Goal: Task Accomplishment & Management: Manage account settings

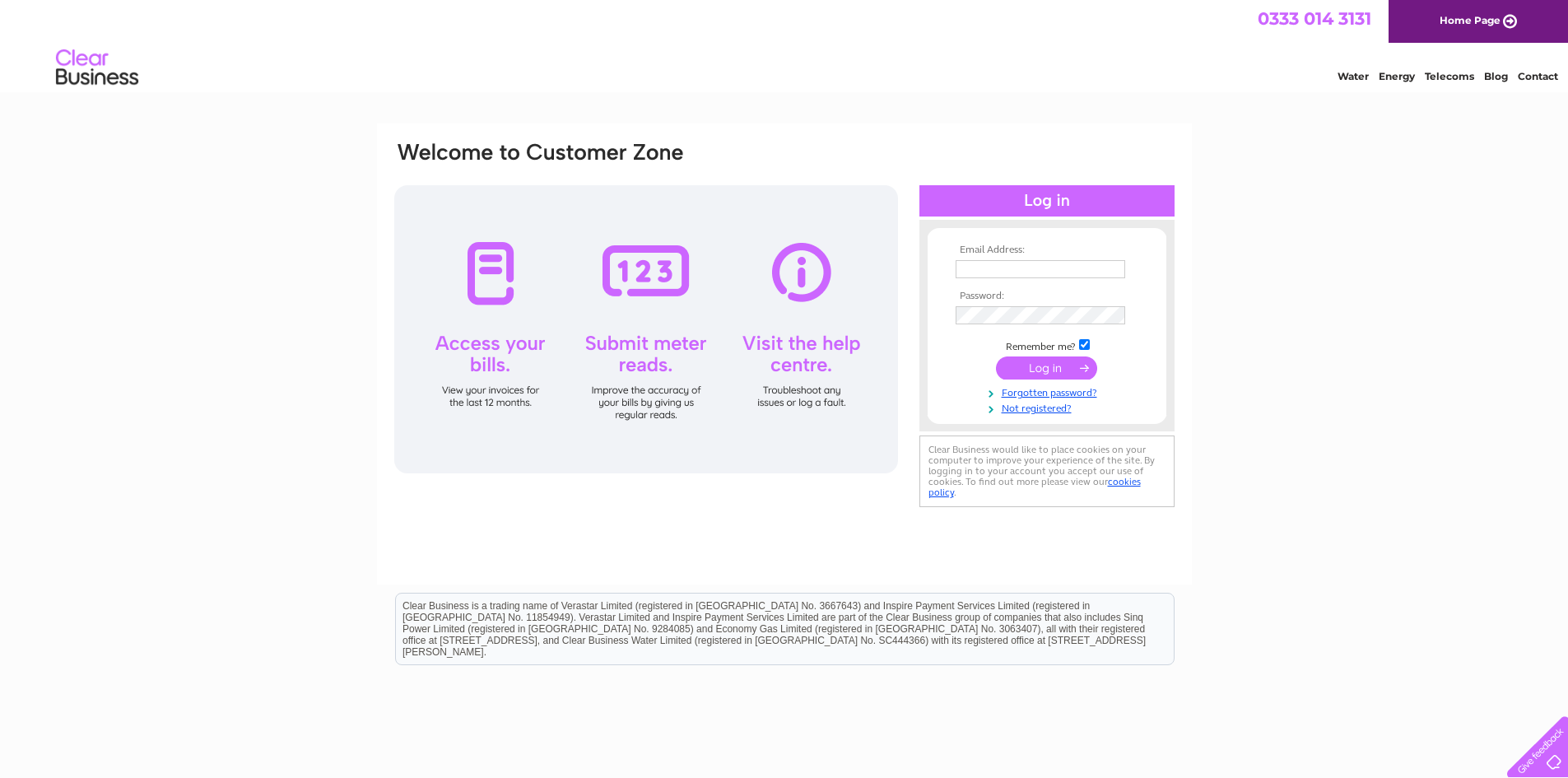
type input "isobel@thebathroomcompany.co.uk"
click at [1085, 367] on input "submit" at bounding box center [1046, 368] width 101 height 23
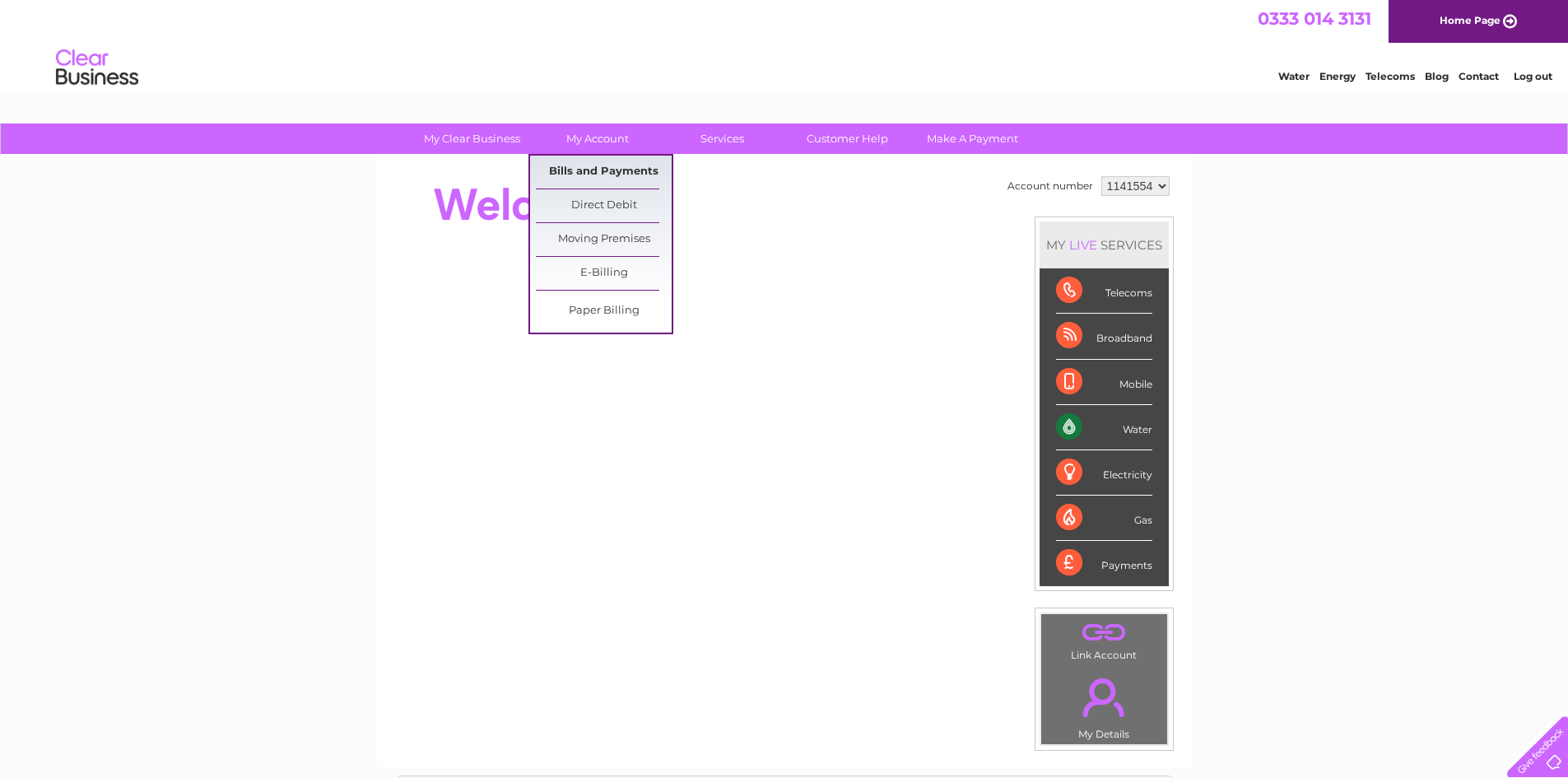
click at [604, 176] on link "Bills and Payments" at bounding box center [603, 172] width 135 height 33
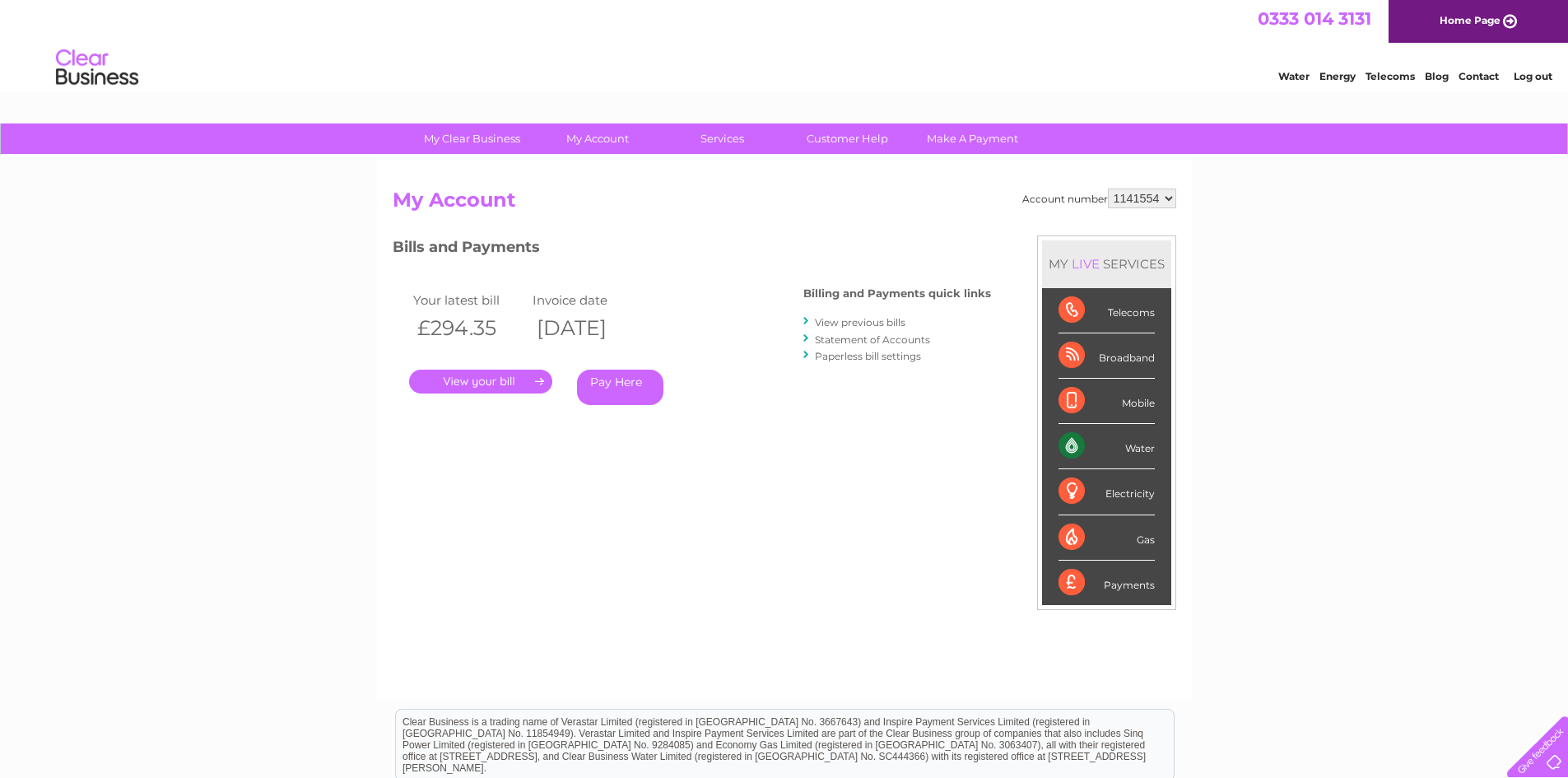
click at [528, 382] on link "." at bounding box center [480, 381] width 143 height 24
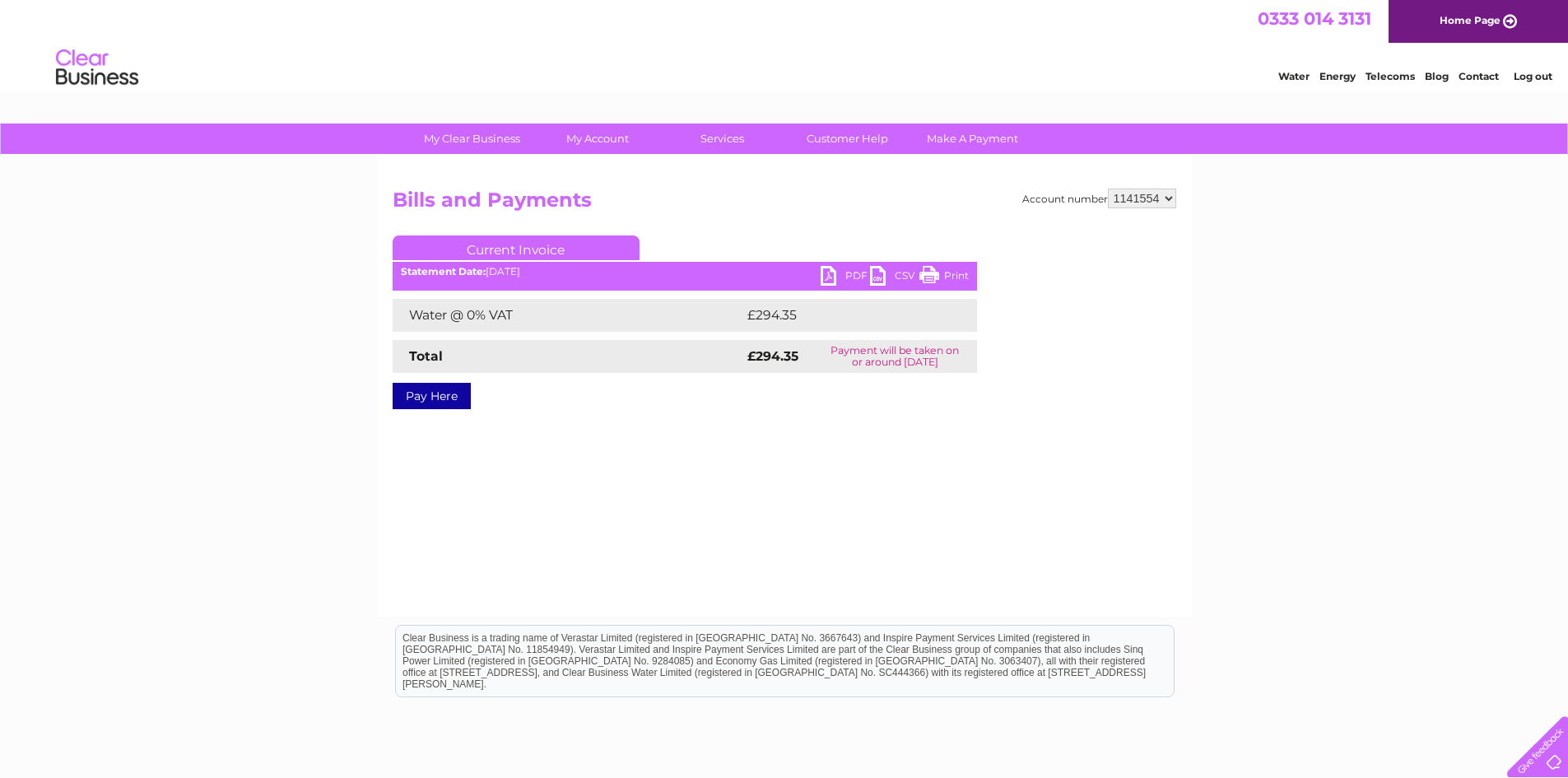
click at [837, 279] on link "PDF" at bounding box center [845, 278] width 50 height 24
click at [1164, 202] on select "1141554 1141556" at bounding box center [1141, 198] width 68 height 19
select select "1141556"
click at [1108, 188] on select "1141554 1141556" at bounding box center [1141, 198] width 68 height 19
click at [836, 273] on link "PDF" at bounding box center [845, 278] width 50 height 24
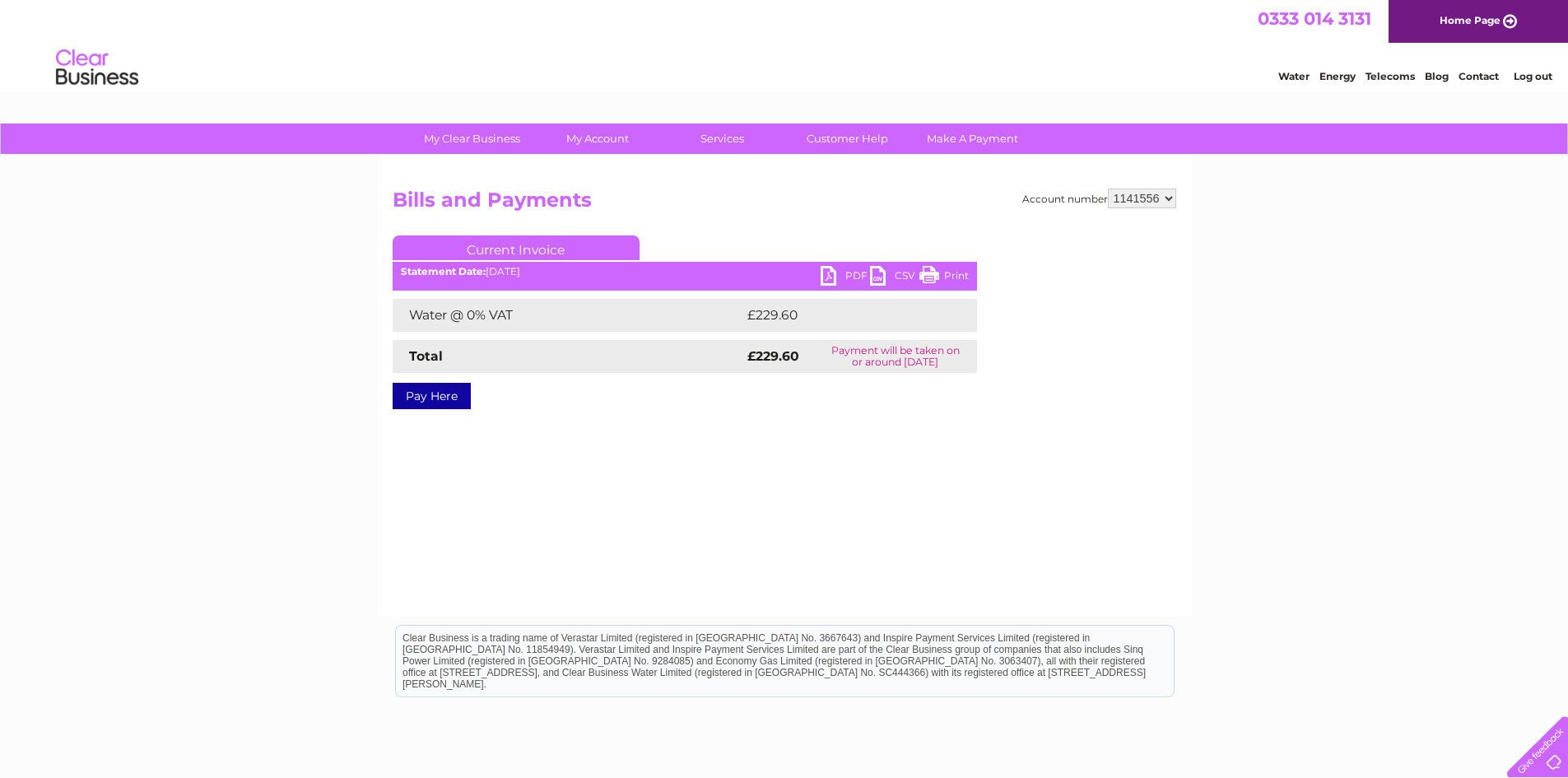
click at [1523, 73] on link "Log out" at bounding box center [1533, 76] width 39 height 13
